Goal: Navigation & Orientation: Find specific page/section

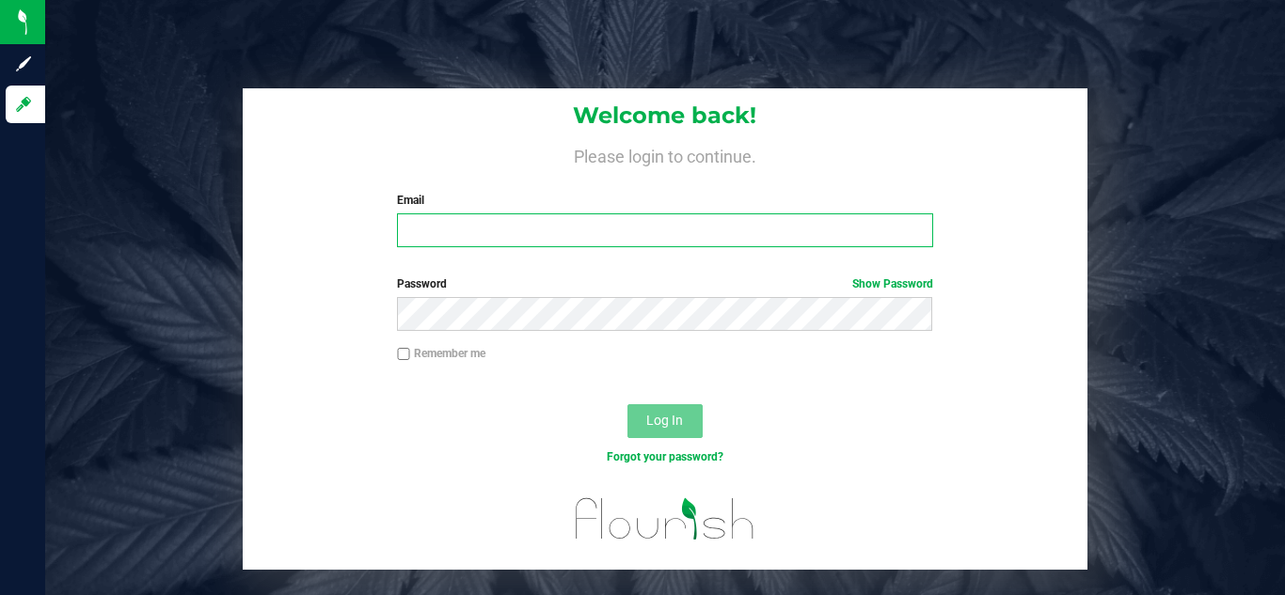
type input "[EMAIL_ADDRESS][DOMAIN_NAME]"
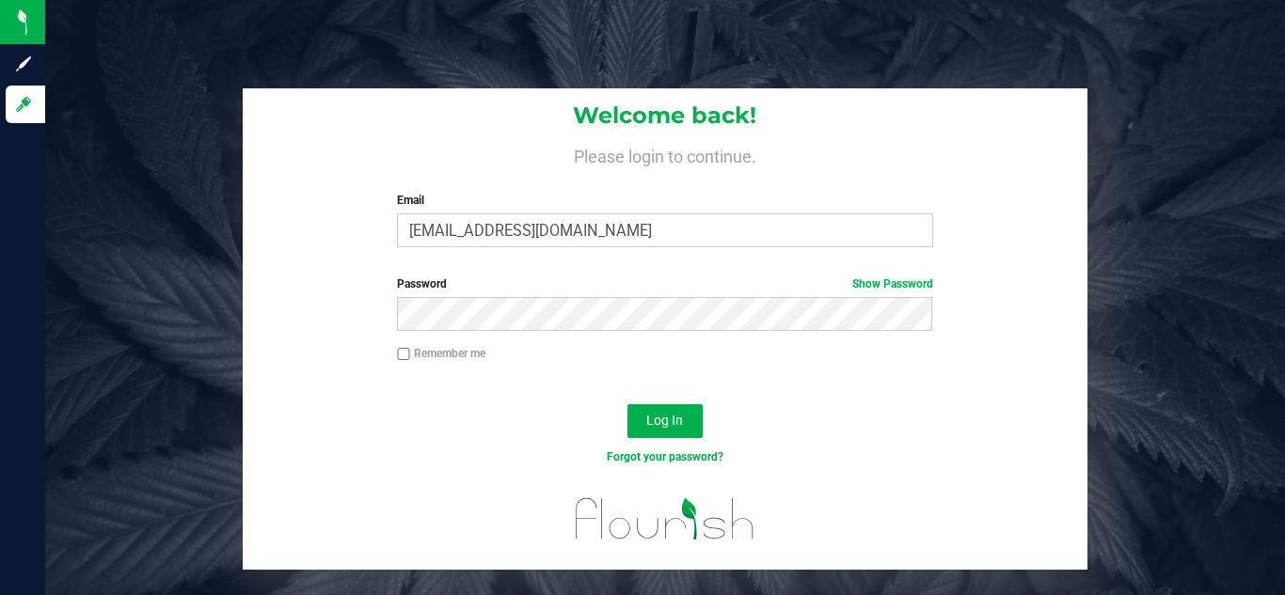
click at [425, 351] on label "Remember me" at bounding box center [441, 353] width 88 height 17
click at [410, 351] on input "Remember me" at bounding box center [403, 354] width 13 height 13
checkbox input "true"
click at [913, 285] on link "Show Password" at bounding box center [892, 283] width 81 height 13
click at [682, 420] on span "Log In" at bounding box center [664, 420] width 37 height 15
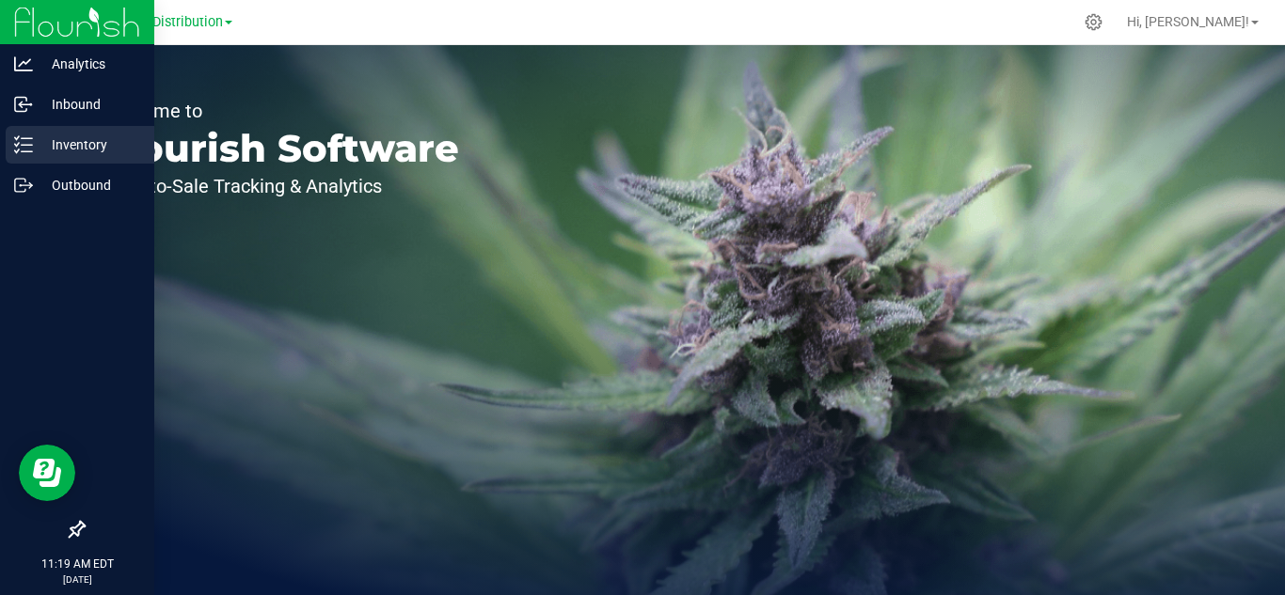
click at [64, 143] on p "Inventory" at bounding box center [89, 145] width 113 height 23
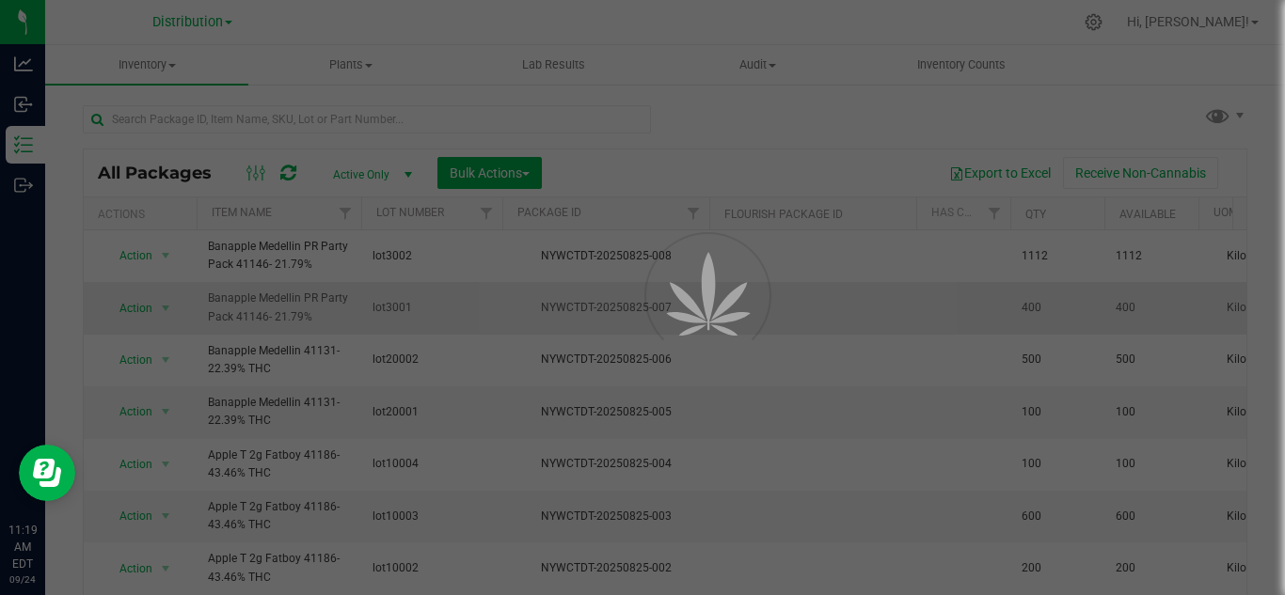
drag, startPoint x: 154, startPoint y: 176, endPoint x: 277, endPoint y: 311, distance: 182.5
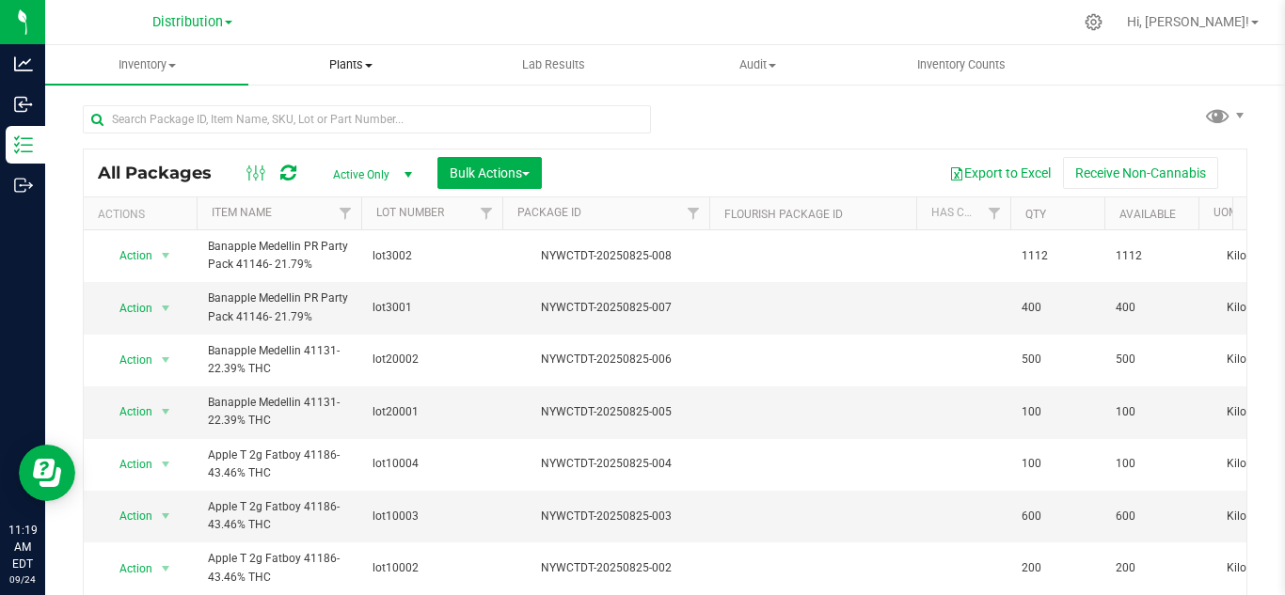
click at [358, 62] on span "Plants" at bounding box center [349, 64] width 201 height 17
click at [170, 67] on span at bounding box center [172, 66] width 8 height 4
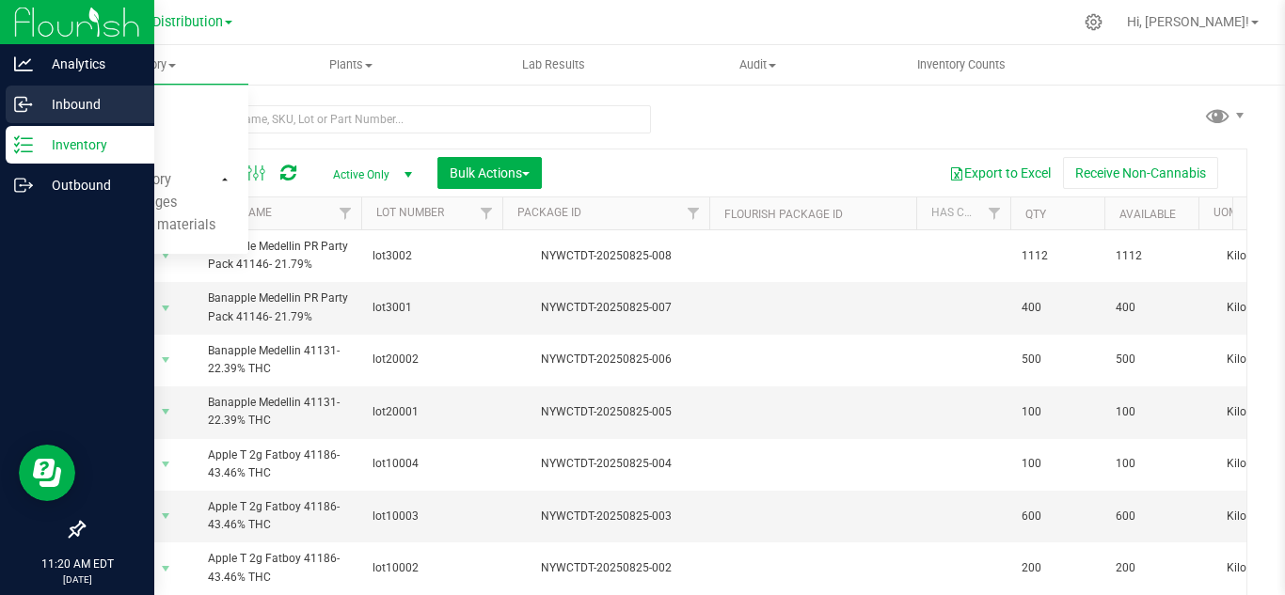
click at [68, 100] on p "Inbound" at bounding box center [89, 104] width 113 height 23
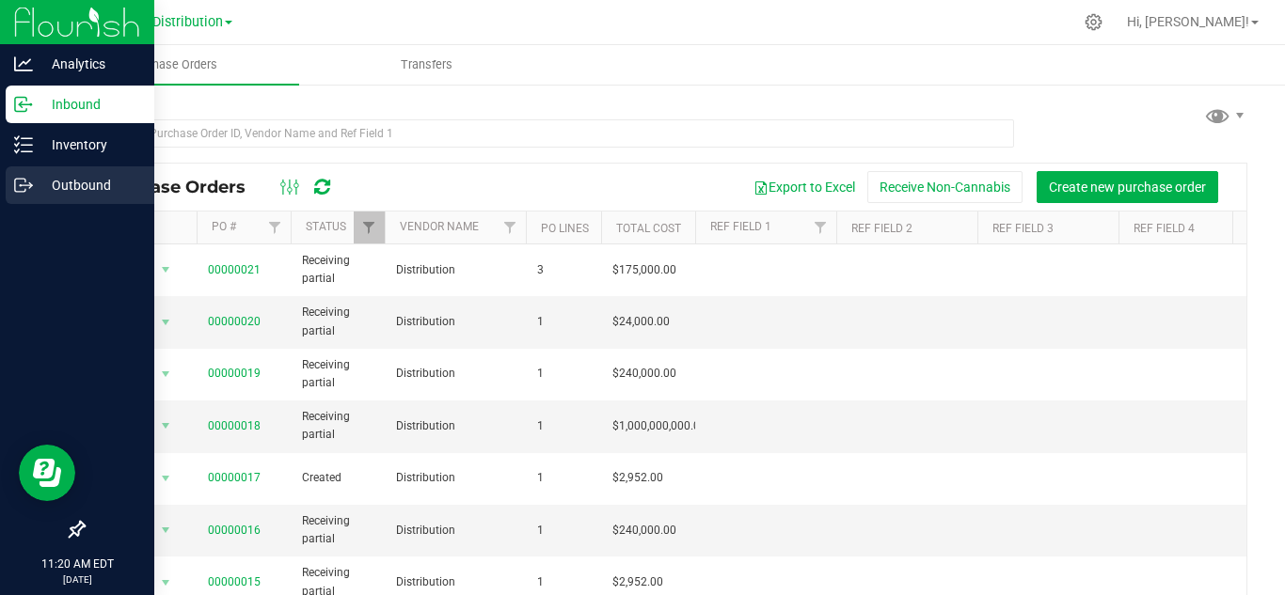
click at [84, 190] on p "Outbound" at bounding box center [89, 185] width 113 height 23
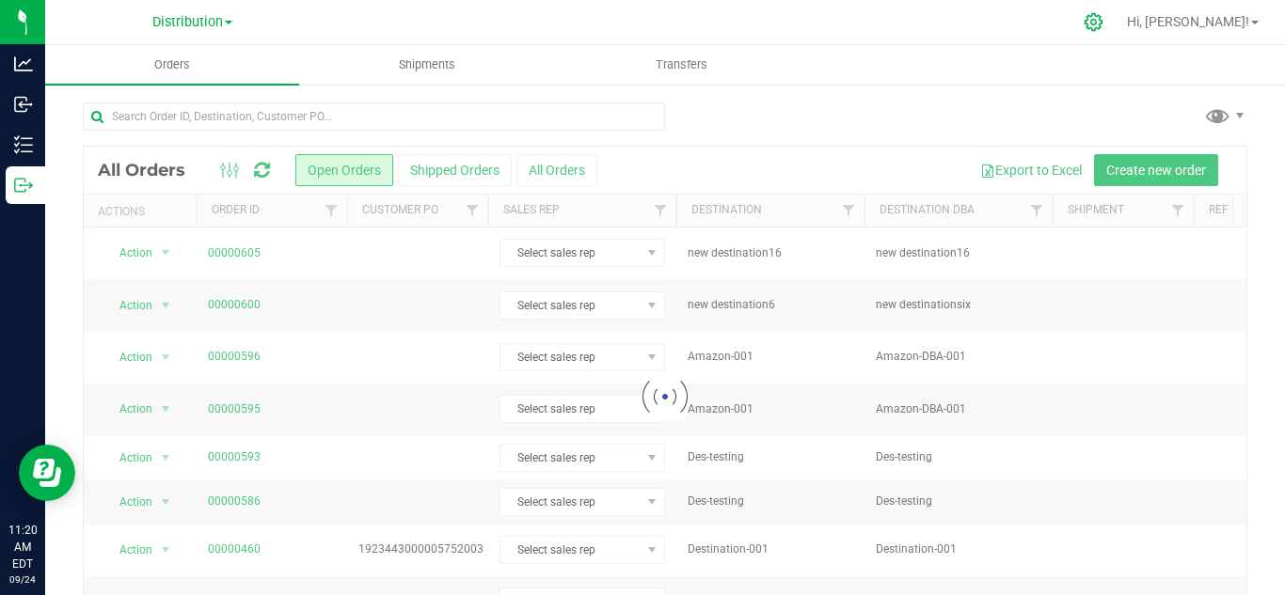
click at [1103, 14] on icon at bounding box center [1094, 22] width 20 height 20
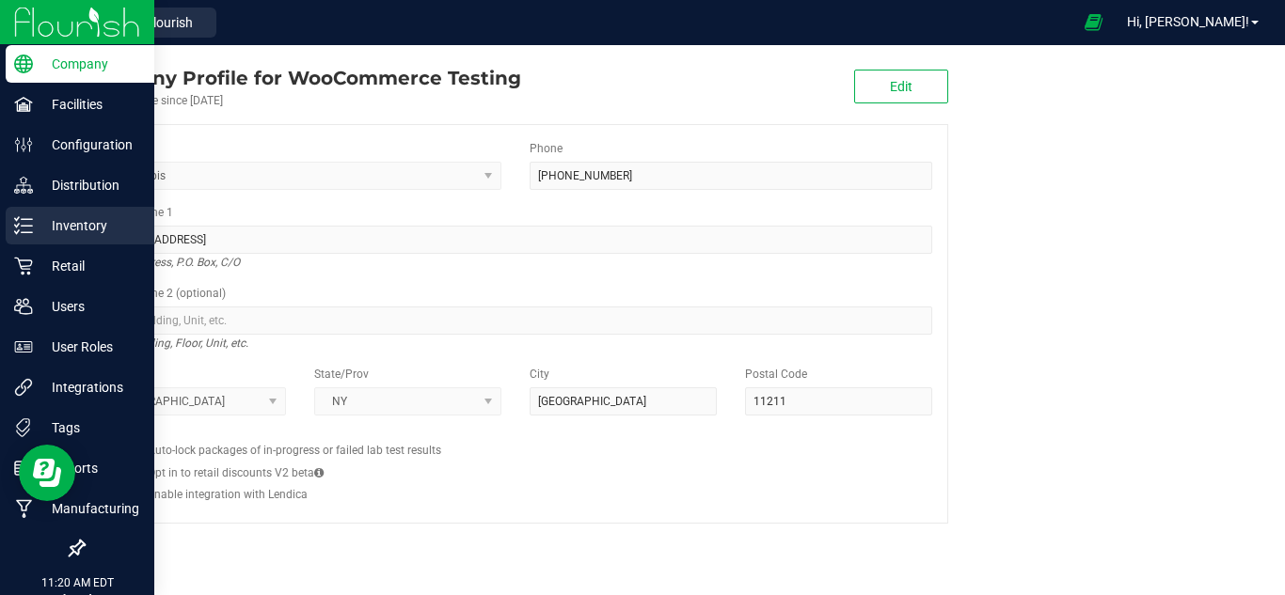
click at [39, 214] on p "Inventory" at bounding box center [89, 225] width 113 height 23
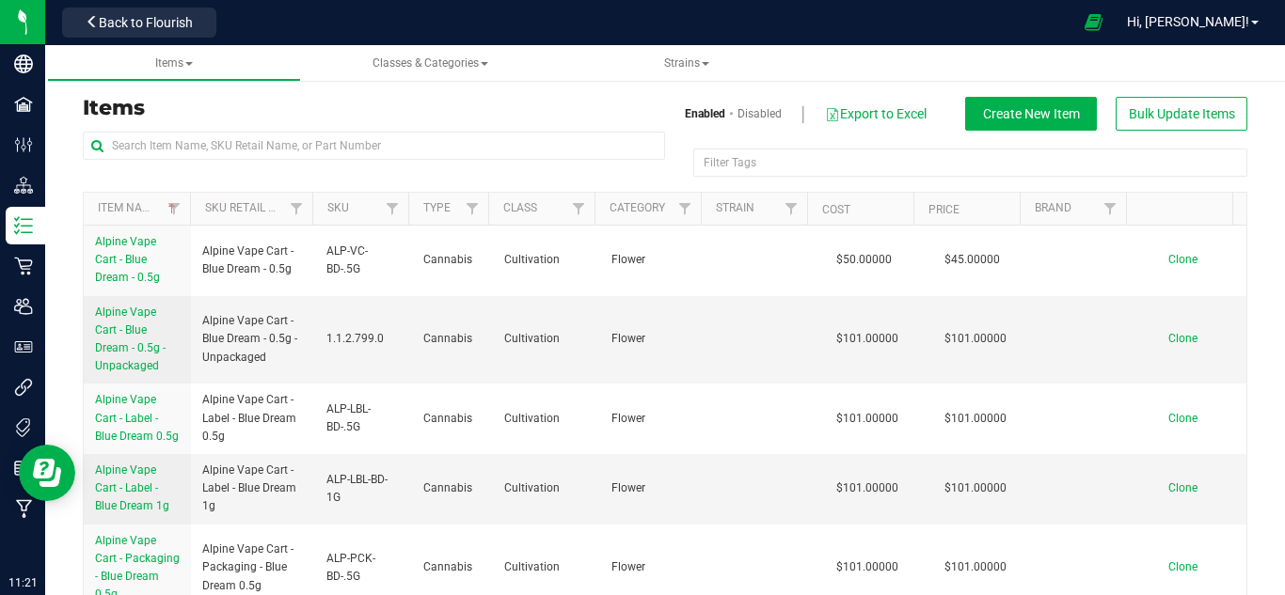
click at [464, 117] on h3 "Items" at bounding box center [367, 108] width 568 height 23
